Goal: Find specific page/section: Find specific page/section

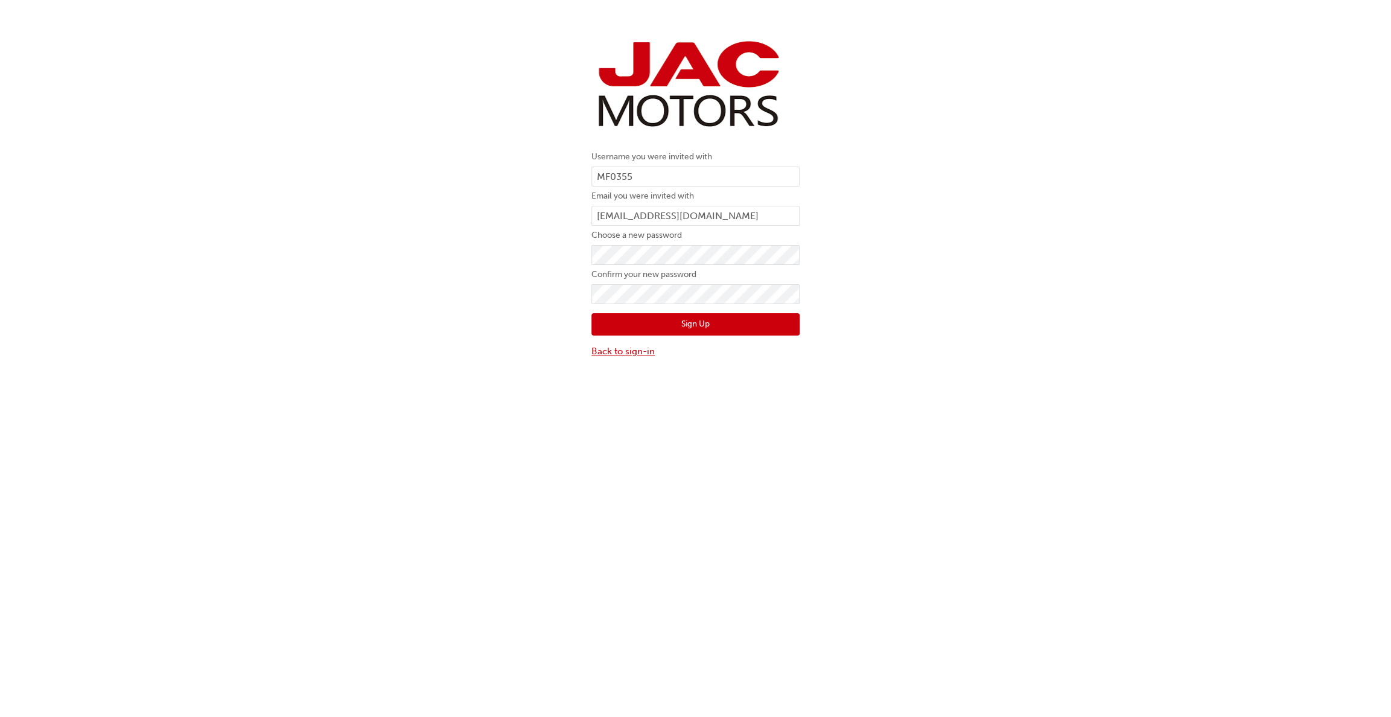
click at [608, 352] on link "Back to sign-in" at bounding box center [695, 352] width 208 height 14
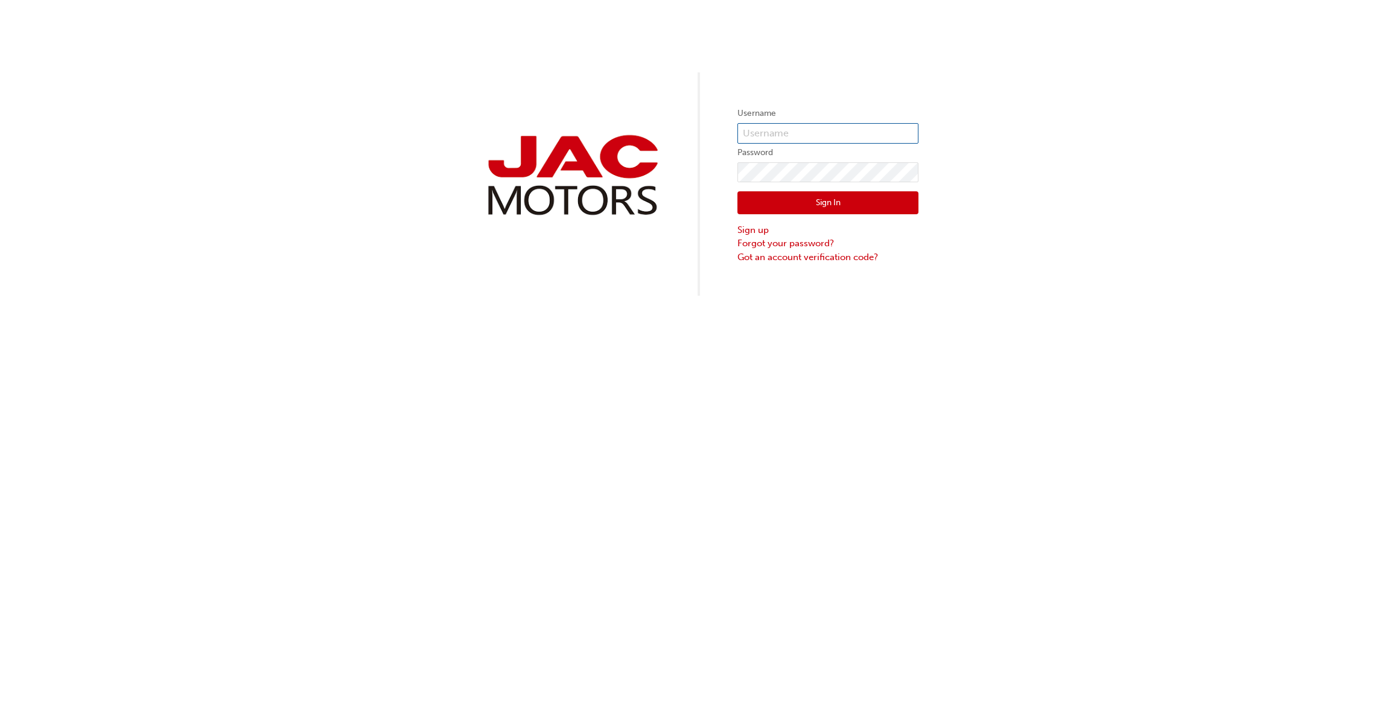
type input "MF0355"
click at [829, 201] on button "Sign In" at bounding box center [828, 202] width 181 height 23
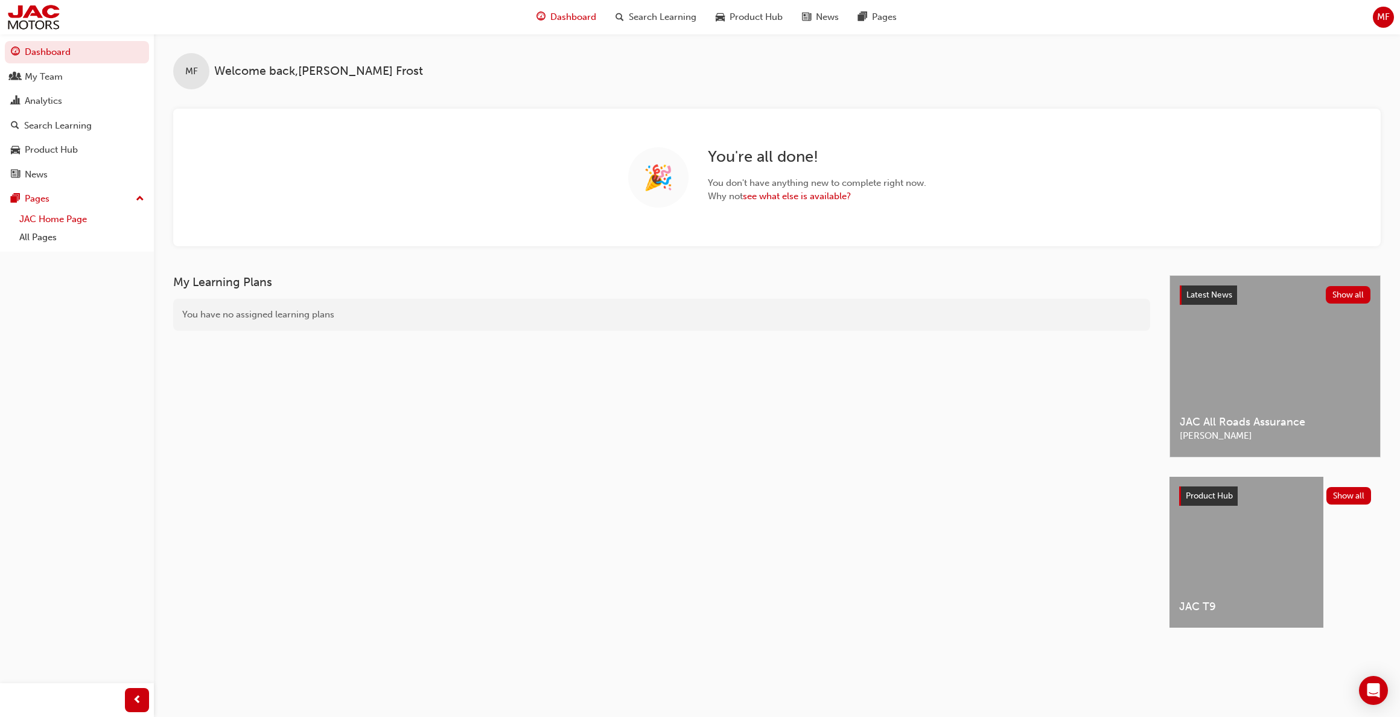
click at [63, 220] on link "JAC Home Page" at bounding box center [81, 219] width 135 height 19
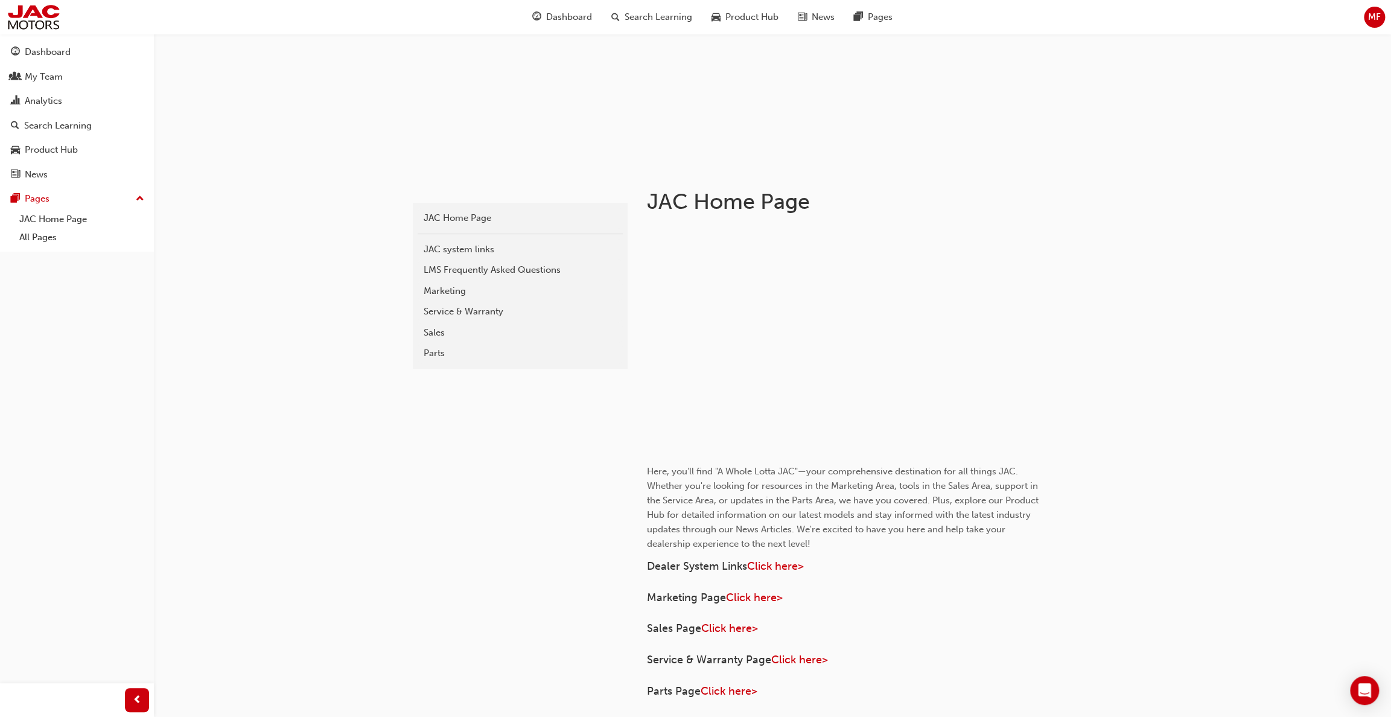
scroll to position [181, 0]
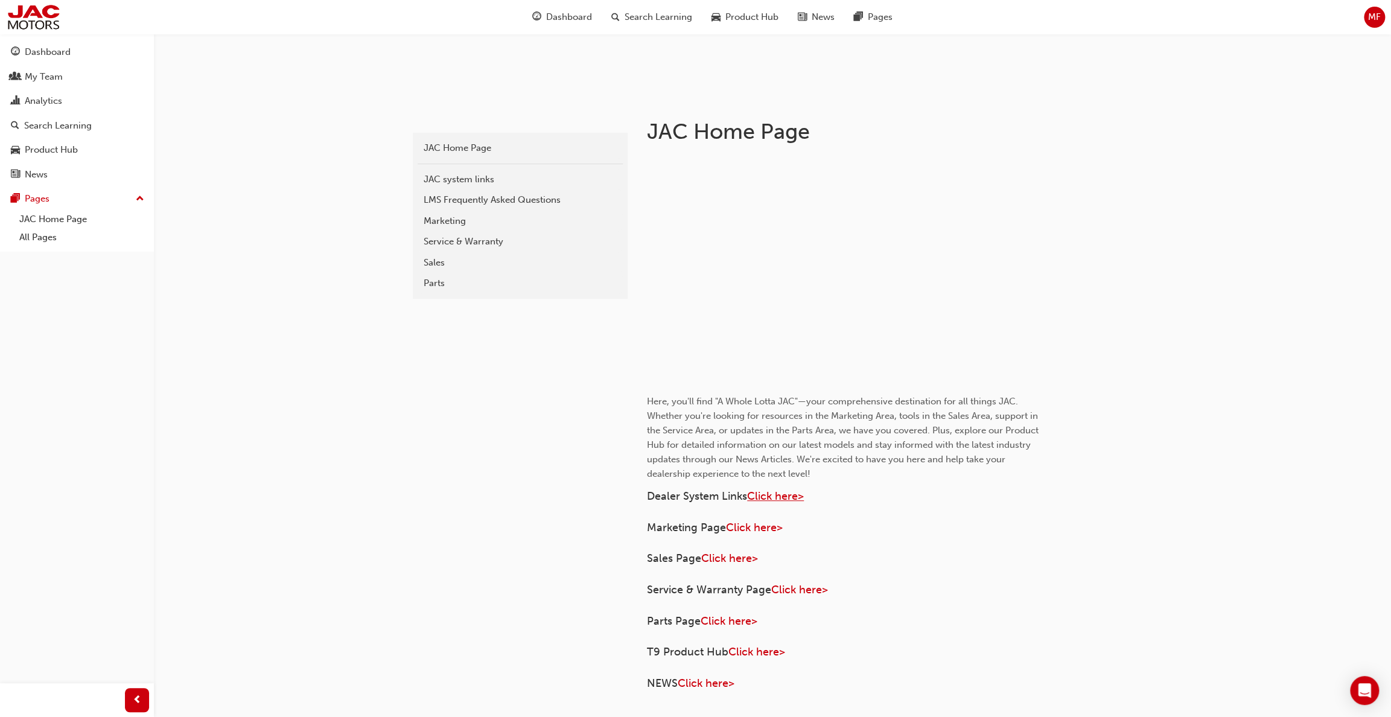
click at [786, 494] on span "Click here>" at bounding box center [775, 495] width 57 height 13
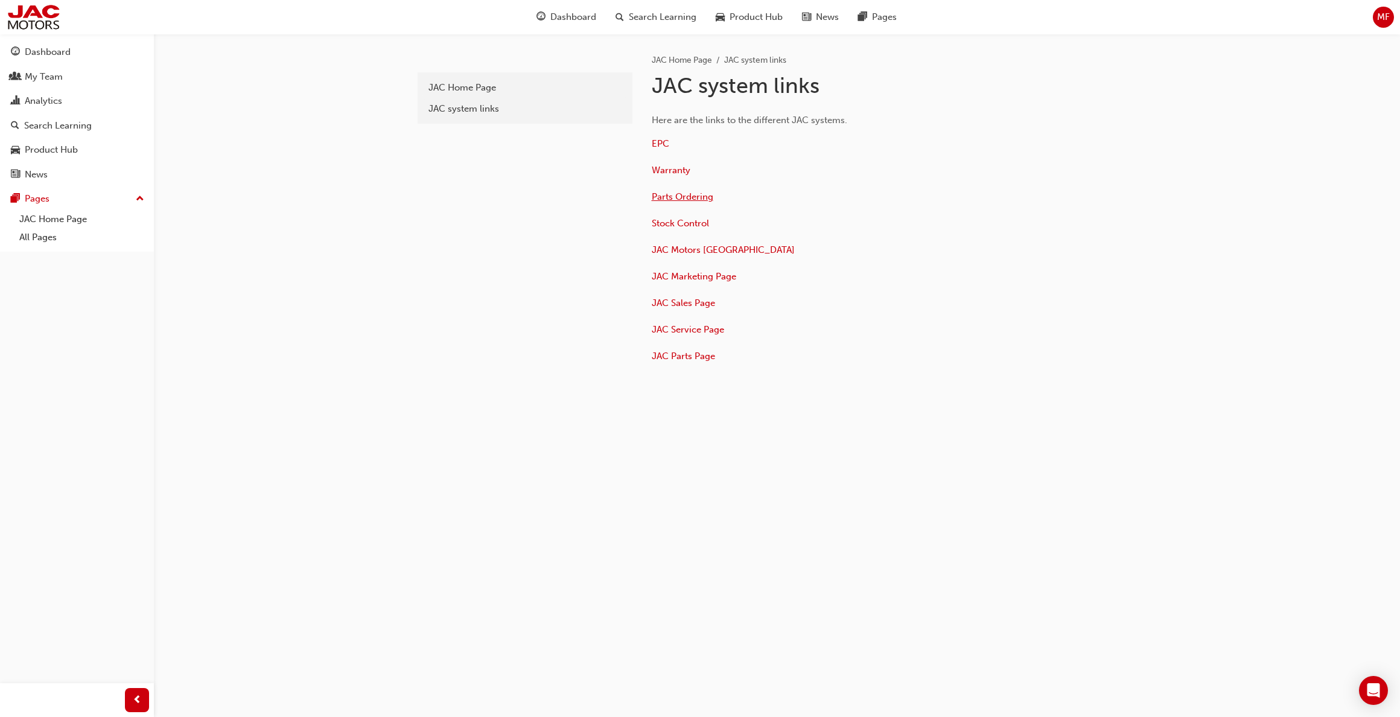
click at [697, 200] on span "Parts Ordering" at bounding box center [683, 196] width 62 height 11
